Goal: Task Accomplishment & Management: Manage account settings

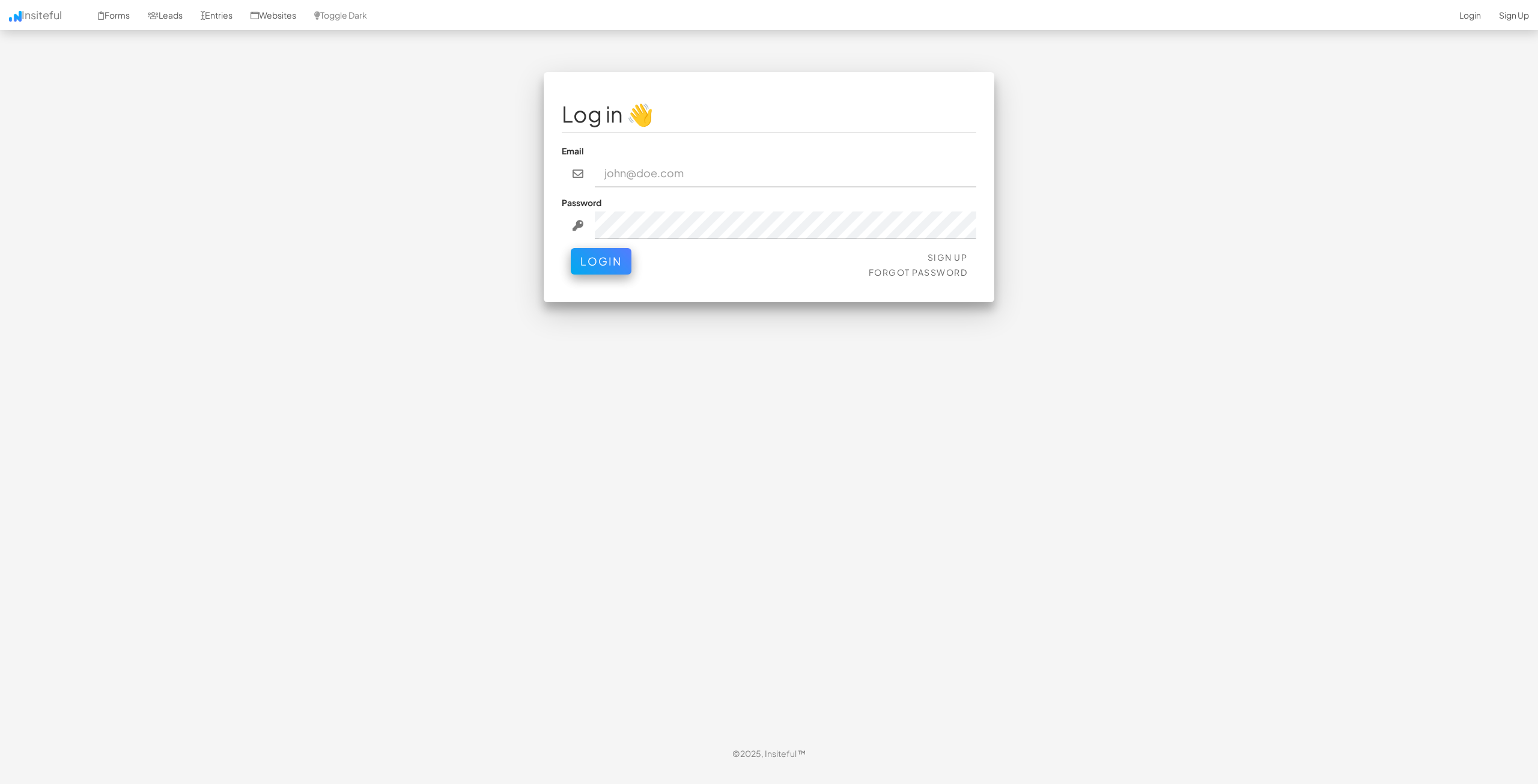
type input "bpontarelli@nordicenergy-us.com"
click at [599, 279] on div "Sign Up Forgot Password Login" at bounding box center [769, 266] width 414 height 36
click at [608, 271] on button "Login" at bounding box center [601, 258] width 60 height 26
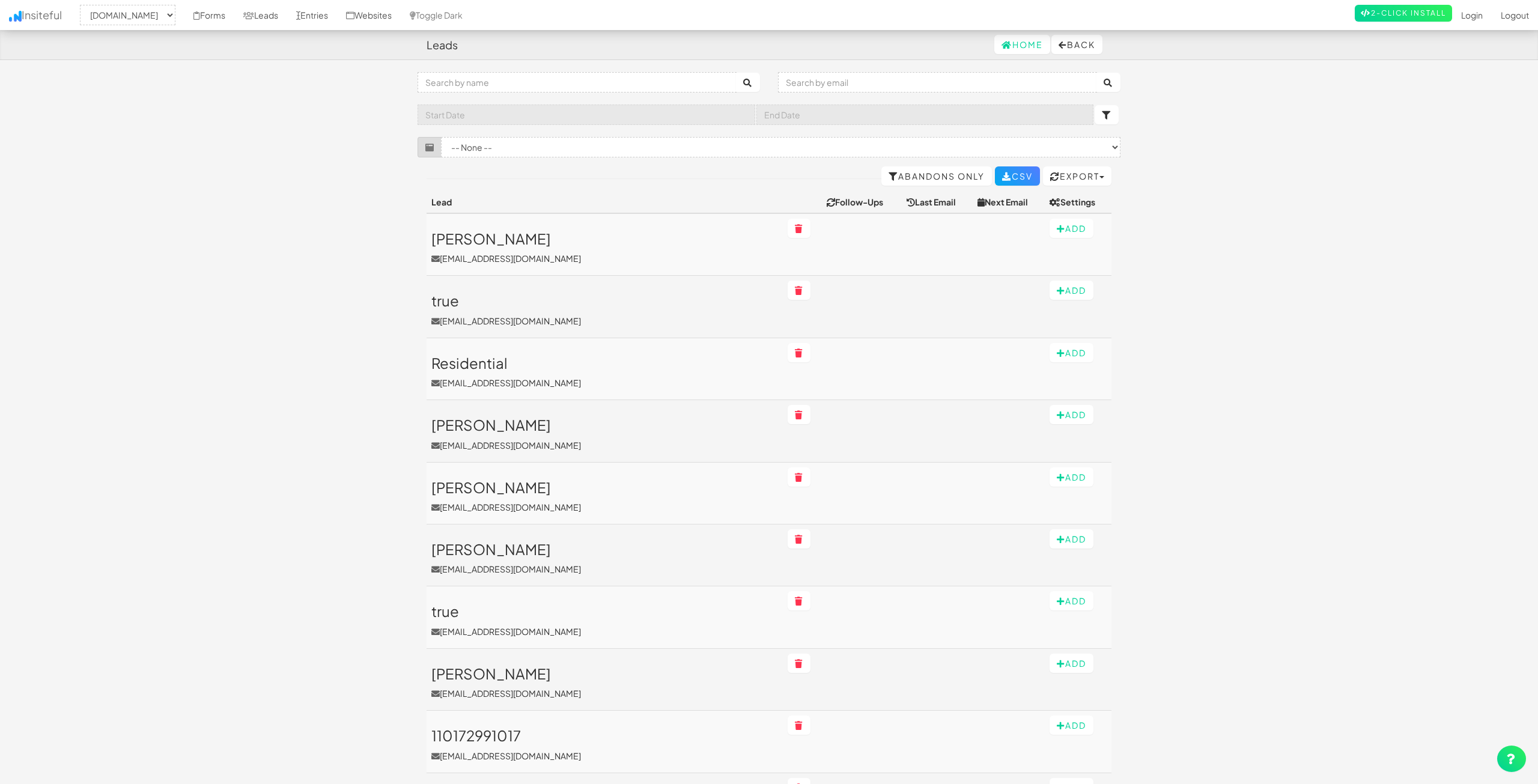
select select "2362"
click at [220, 17] on link "Forms" at bounding box center [210, 15] width 49 height 30
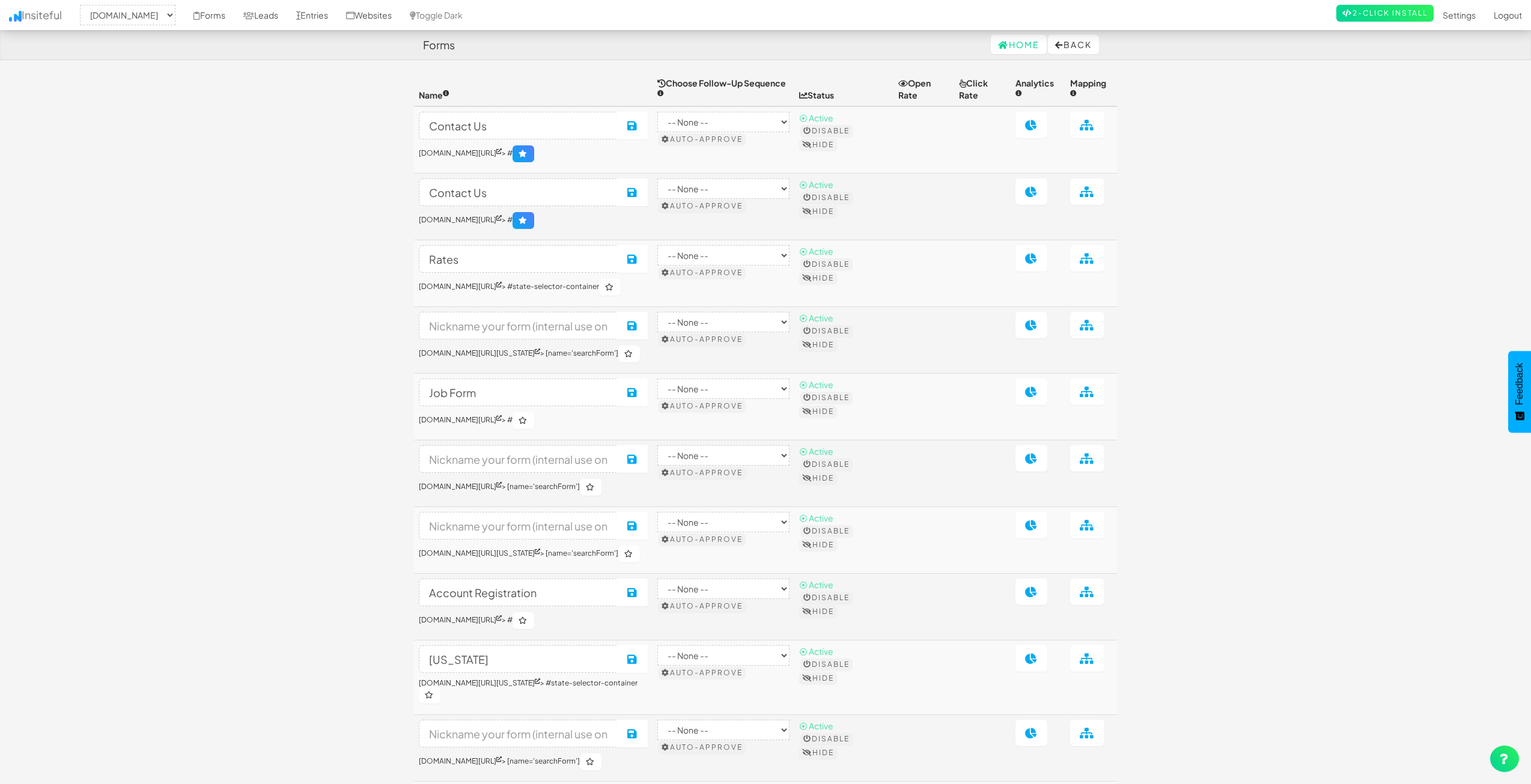
select select "2362"
click at [337, 17] on link "Entries" at bounding box center [312, 15] width 49 height 30
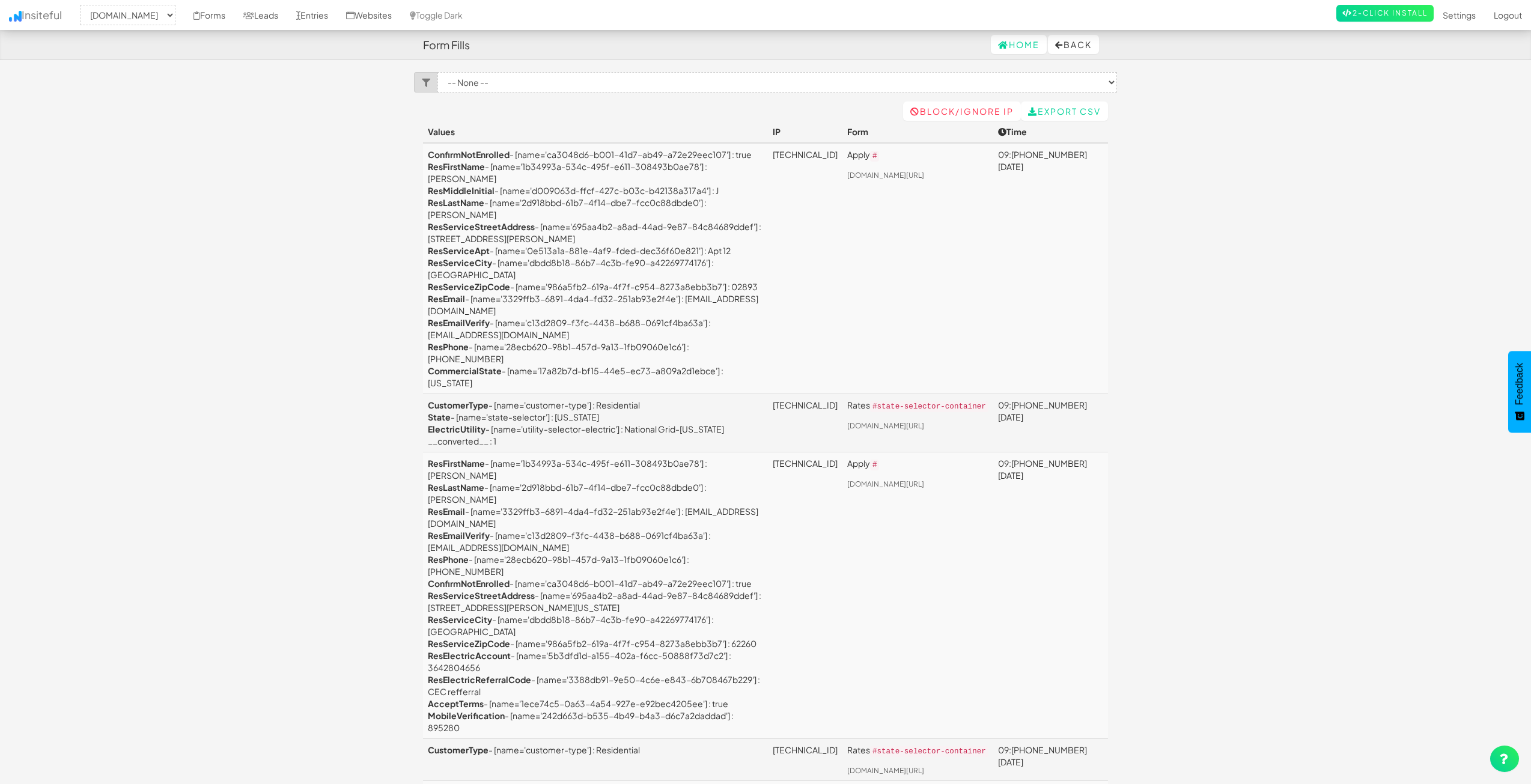
select select "2362"
click at [287, 22] on link "Leads" at bounding box center [261, 15] width 53 height 30
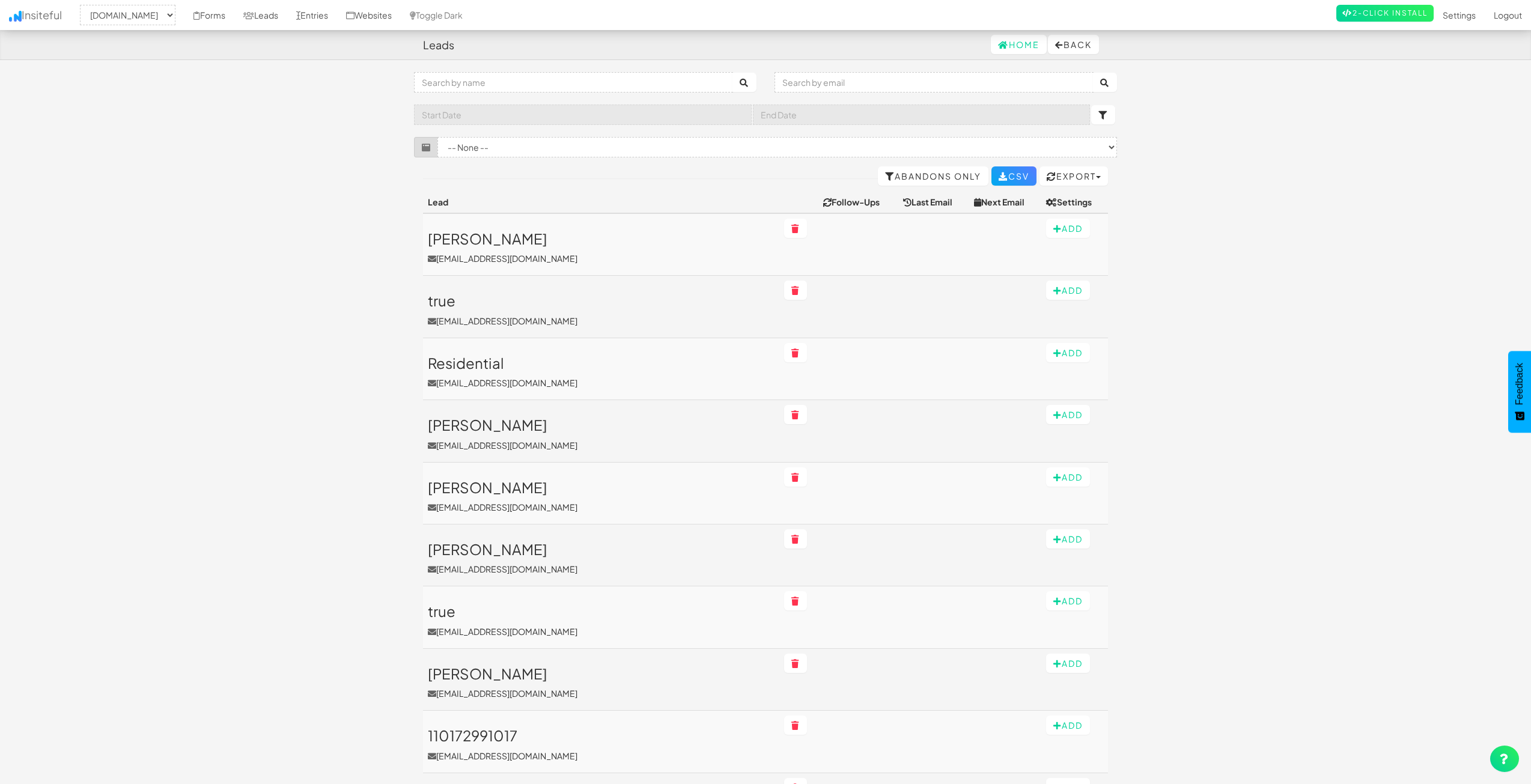
select select "2362"
click at [287, 20] on link "Leads" at bounding box center [261, 15] width 53 height 30
select select "2362"
